Goal: Navigation & Orientation: Find specific page/section

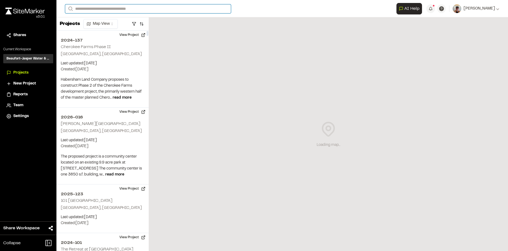
click at [119, 9] on input "Search" at bounding box center [148, 8] width 166 height 9
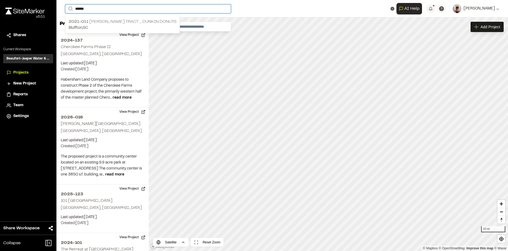
type input "******"
click at [113, 25] on p "Bluffton , [GEOGRAPHIC_DATA]" at bounding box center [123, 28] width 108 height 6
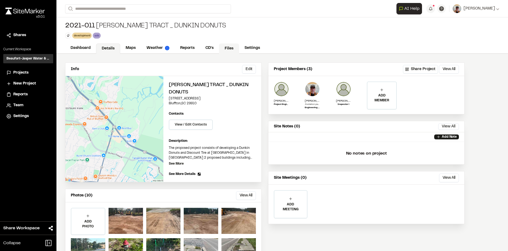
click at [228, 48] on link "Files" at bounding box center [229, 48] width 20 height 10
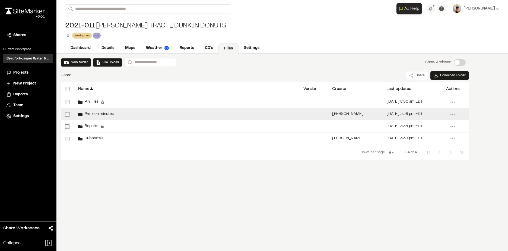
click at [404, 115] on div "[DATE] 3:38 pm EDT" at bounding box center [405, 114] width 36 height 4
click at [93, 112] on div "Pre-con minutes" at bounding box center [96, 114] width 36 height 4
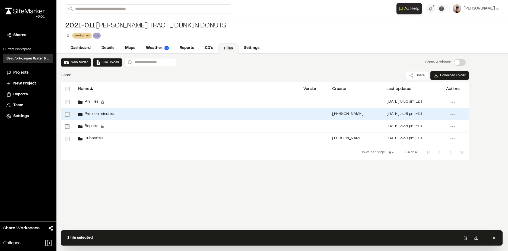
click at [89, 116] on span "Pre-con minutes" at bounding box center [98, 114] width 31 height 4
click at [401, 115] on div "[DATE] 3:38 pm EDT" at bounding box center [405, 114] width 36 height 4
click at [347, 115] on div "[PERSON_NAME]" at bounding box center [347, 114] width 31 height 4
click at [110, 116] on div "Pre-con minutes" at bounding box center [96, 114] width 36 height 4
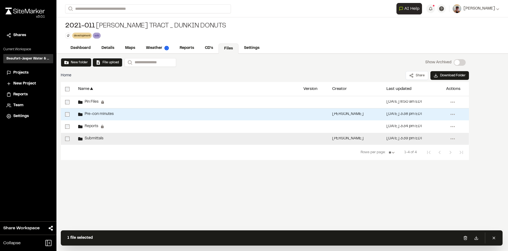
click at [97, 139] on span "Submittals" at bounding box center [93, 139] width 21 height 4
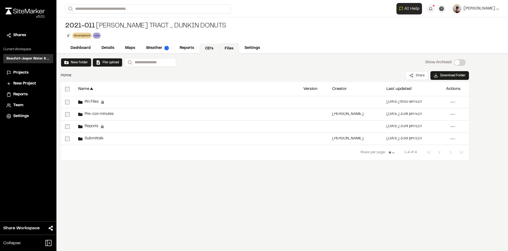
click at [213, 46] on link "CD's" at bounding box center [210, 48] width 20 height 10
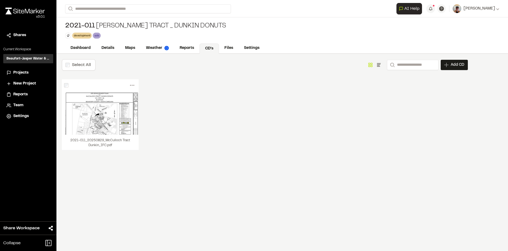
click at [214, 49] on link "CD's" at bounding box center [210, 48] width 20 height 10
click at [228, 45] on link "Files" at bounding box center [229, 48] width 20 height 10
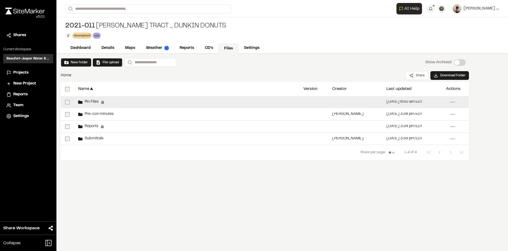
click at [95, 102] on span "Pin Files" at bounding box center [91, 102] width 16 height 4
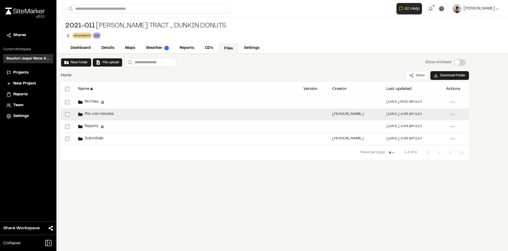
click at [344, 113] on div "[PERSON_NAME]" at bounding box center [347, 114] width 31 height 4
click at [450, 115] on icon at bounding box center [452, 114] width 9 height 9
click at [423, 142] on link "View" at bounding box center [433, 142] width 47 height 8
